Goal: Find specific fact: Find specific fact

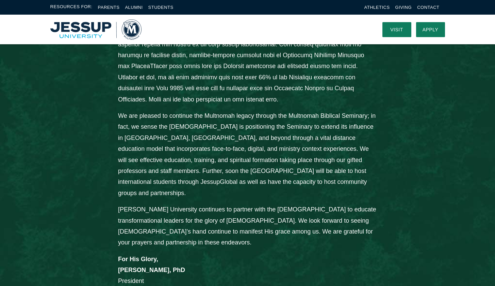
scroll to position [485, 0]
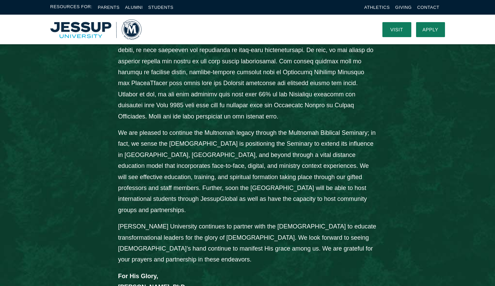
click at [433, 4] on li "Contact" at bounding box center [428, 7] width 22 height 8
click at [424, 7] on link "Contact" at bounding box center [428, 7] width 22 height 5
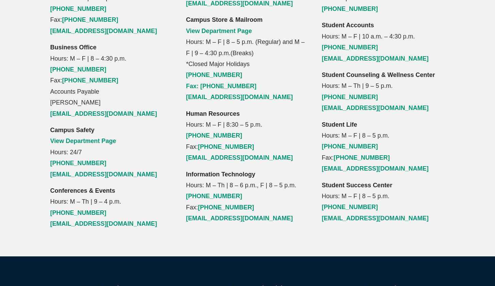
scroll to position [838, 0]
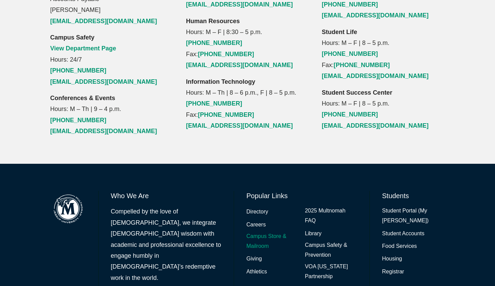
click at [266, 231] on link "Campus Store & Mailroom" at bounding box center [272, 241] width 52 height 20
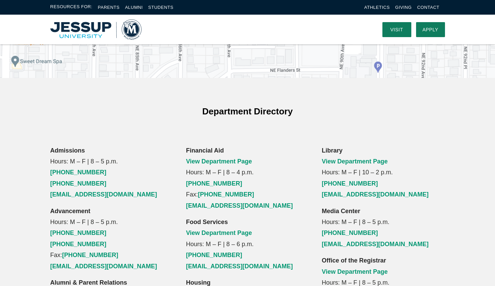
scroll to position [374, 0]
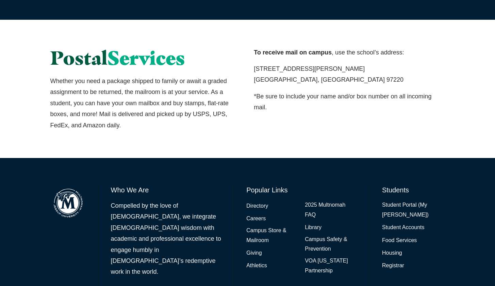
scroll to position [442, 0]
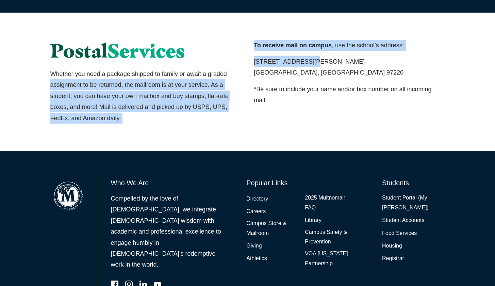
drag, startPoint x: 308, startPoint y: 61, endPoint x: 246, endPoint y: 64, distance: 61.3
click at [246, 64] on div "Postal Services Whether you need a package shipped to family or await a graded …" at bounding box center [248, 82] width 436 height 84
click at [246, 64] on div "Postal Services Whether you need a package shipped to family or await a graded …" at bounding box center [146, 82] width 204 height 84
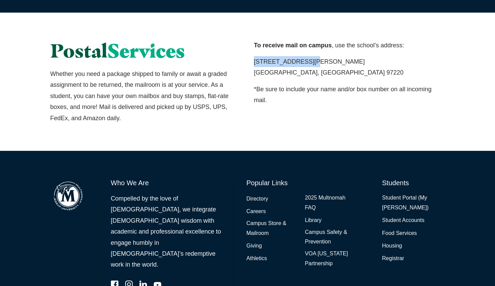
drag, startPoint x: 312, startPoint y: 61, endPoint x: 252, endPoint y: 63, distance: 59.6
click at [252, 63] on div "To receive mail on campus , use the school’s address: 8435 NE Glisan St. Portla…" at bounding box center [350, 82] width 204 height 84
copy p "[STREET_ADDRESS][PERSON_NAME]"
click at [268, 74] on p "8435 NE Glisan St. Portland, OR 97220" at bounding box center [349, 67] width 191 height 22
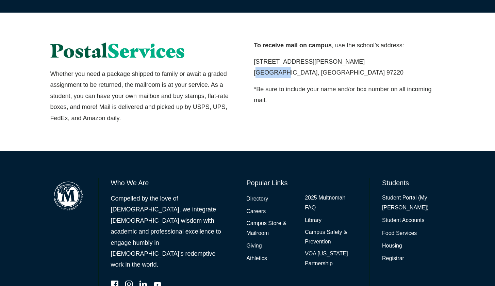
copy p "Portland"
click at [294, 74] on p "8435 NE Glisan St. Portland, OR 97220" at bounding box center [349, 67] width 191 height 22
copy p "97220"
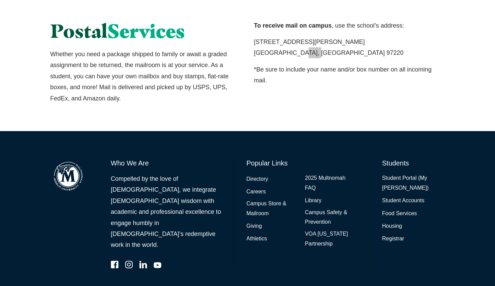
scroll to position [473, 0]
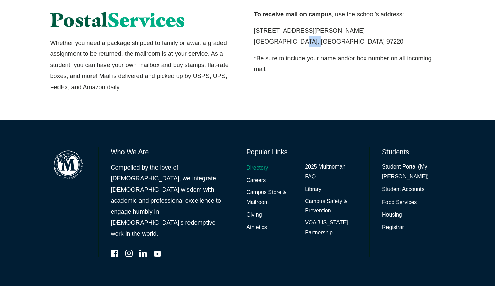
click at [260, 165] on link "Directory" at bounding box center [257, 168] width 22 height 10
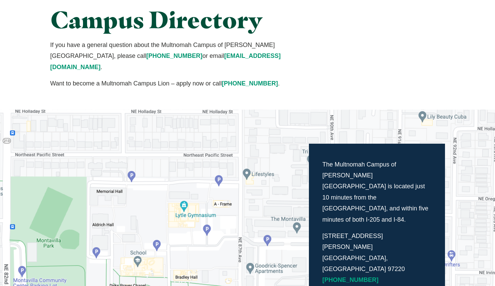
scroll to position [68, 0]
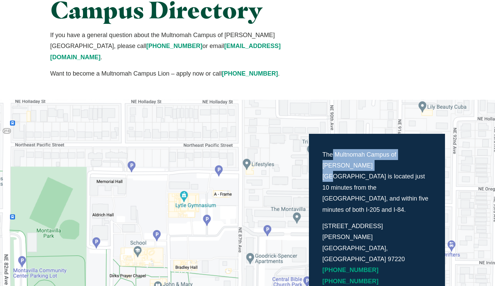
drag, startPoint x: 334, startPoint y: 143, endPoint x: 347, endPoint y: 151, distance: 15.9
click at [347, 151] on p "The Multnomah Campus of [PERSON_NAME][GEOGRAPHIC_DATA] is located just 10 minut…" at bounding box center [377, 182] width 109 height 66
copy p "Multnomah Campus of [PERSON_NAME][GEOGRAPHIC_DATA]"
